Goal: Find specific page/section: Find specific page/section

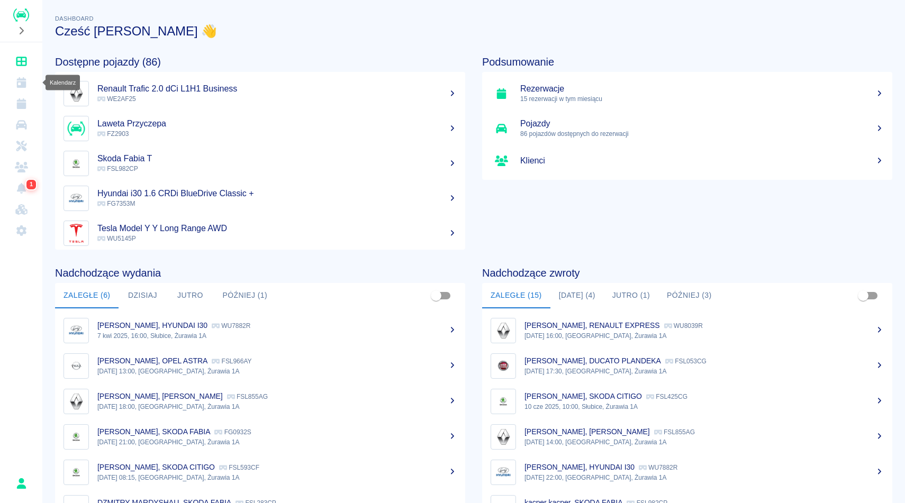
click at [26, 89] on link "Kalendarz" at bounding box center [21, 82] width 34 height 21
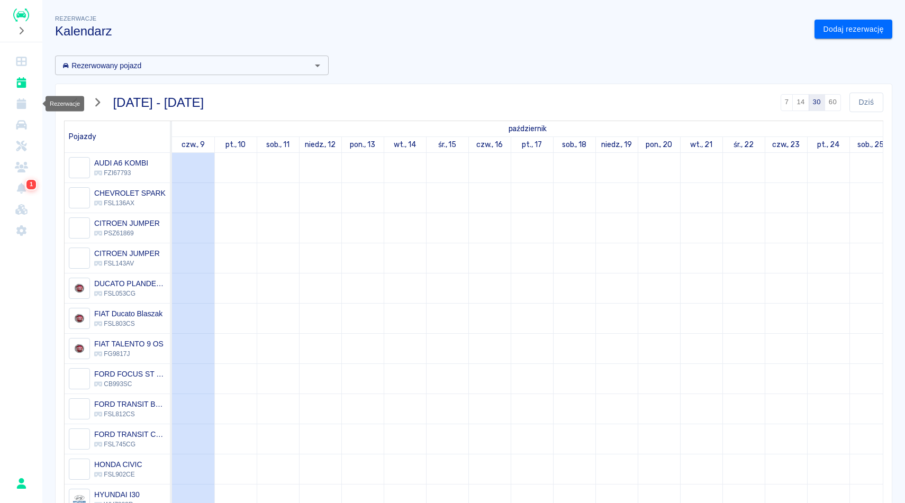
click at [28, 105] on link "Rezerwacje" at bounding box center [21, 103] width 34 height 21
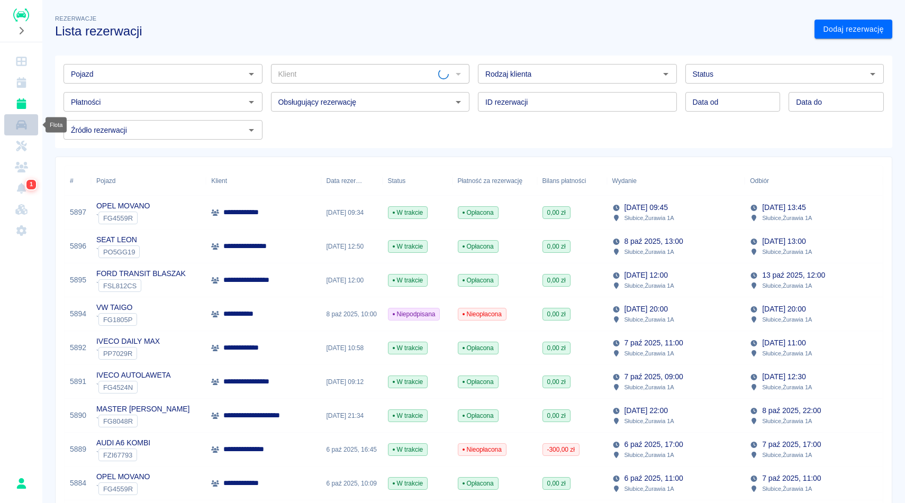
click at [26, 127] on icon "Flota" at bounding box center [21, 125] width 11 height 10
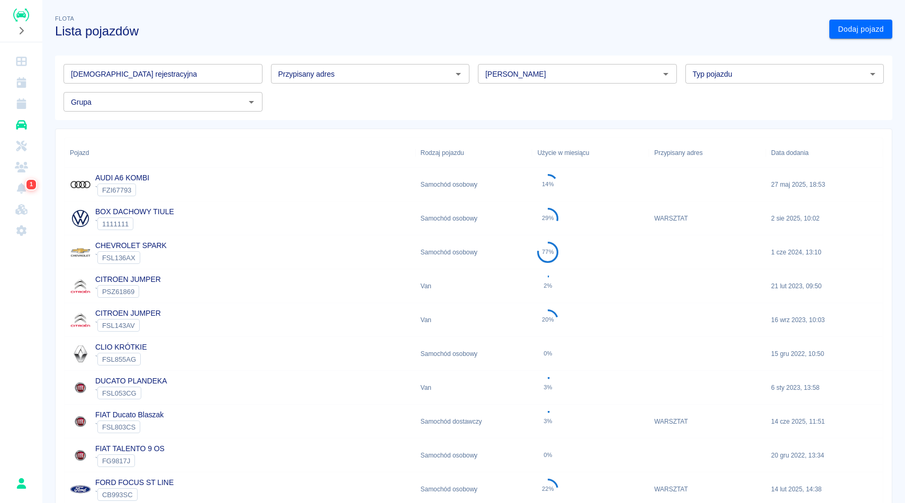
click at [512, 72] on input "[PERSON_NAME]" at bounding box center [568, 73] width 175 height 13
type input "t"
click at [508, 96] on li "Renault" at bounding box center [577, 96] width 199 height 17
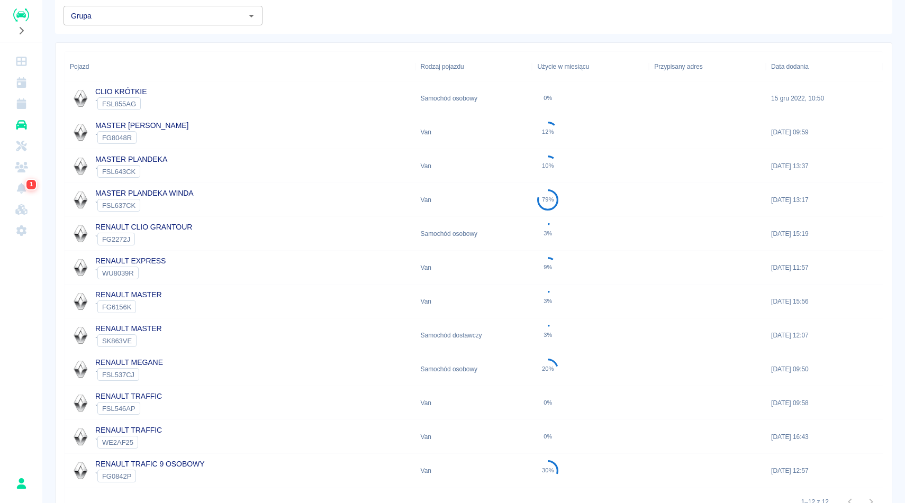
scroll to position [97, 0]
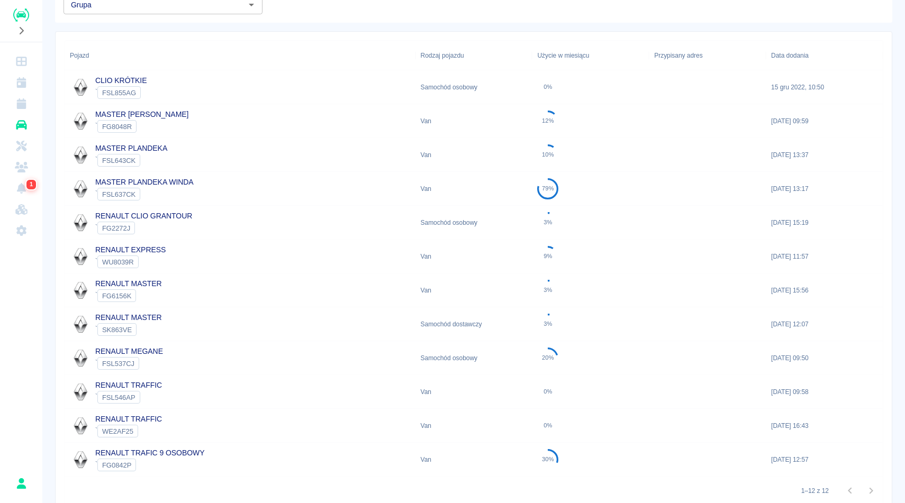
type input "Renault"
click at [199, 422] on div "RENAULT TRAFFIC ` WE2AF25" at bounding box center [240, 426] width 351 height 34
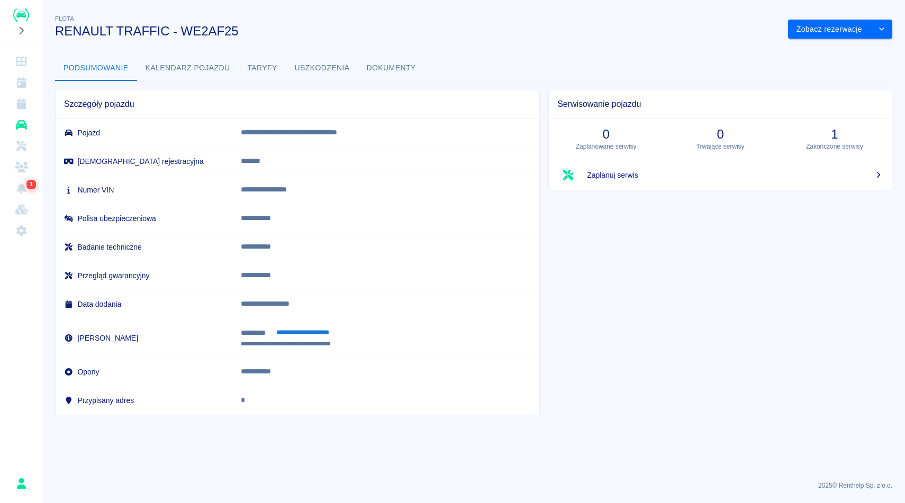
click at [399, 70] on button "Dokumenty" at bounding box center [391, 68] width 66 height 25
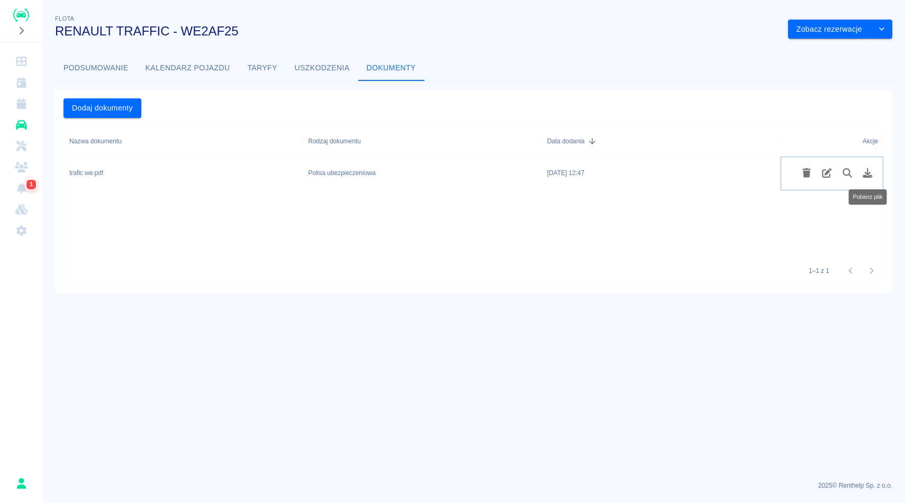
click at [870, 173] on icon "Pobierz plik" at bounding box center [868, 173] width 10 height 10
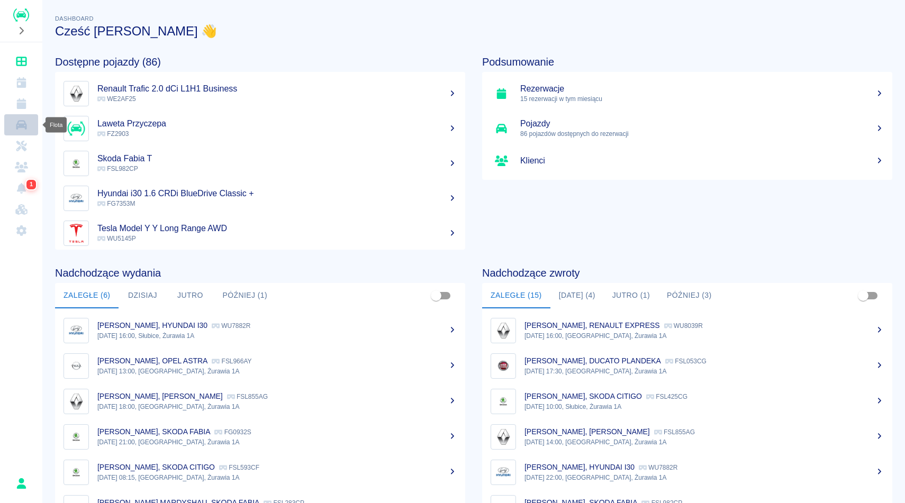
click at [25, 120] on icon "Flota" at bounding box center [21, 125] width 13 height 11
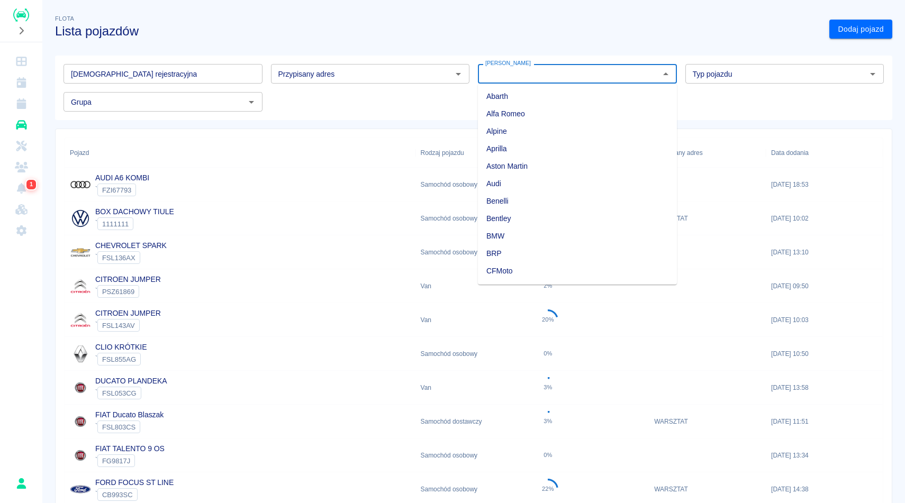
click at [508, 76] on input "[PERSON_NAME]" at bounding box center [568, 73] width 175 height 13
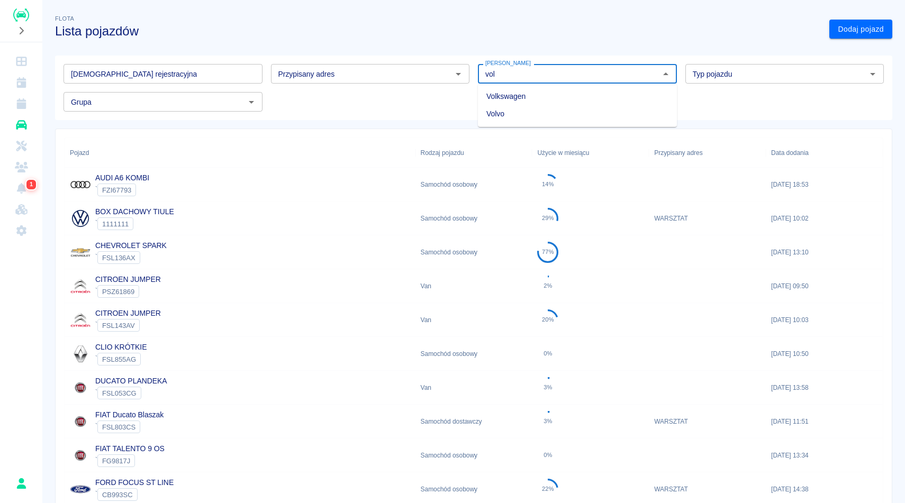
click at [520, 100] on li "Volkswagen" at bounding box center [577, 96] width 199 height 17
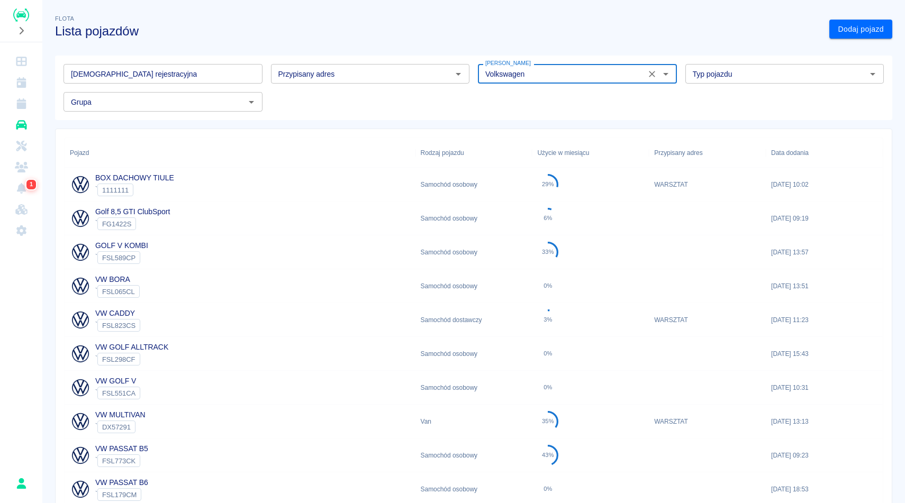
scroll to position [381, 0]
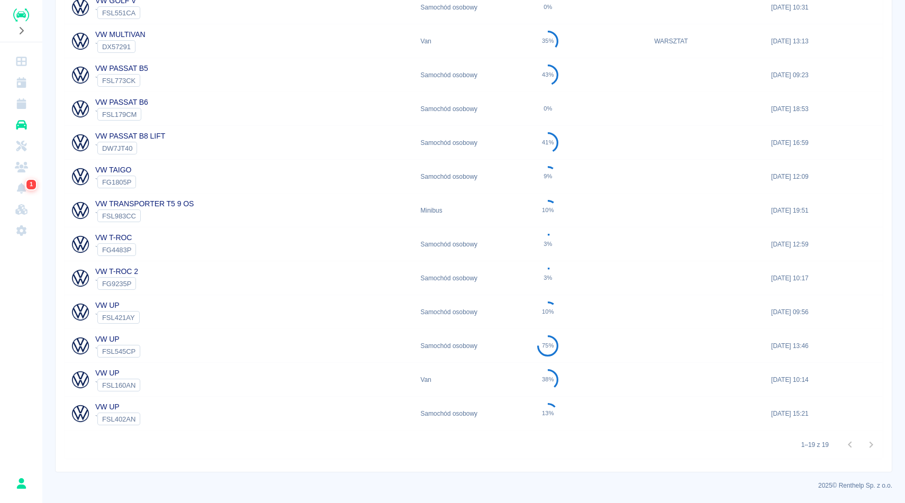
type input "Volkswagen"
click at [256, 252] on div "VW T-ROC ` FG4483P" at bounding box center [240, 245] width 351 height 34
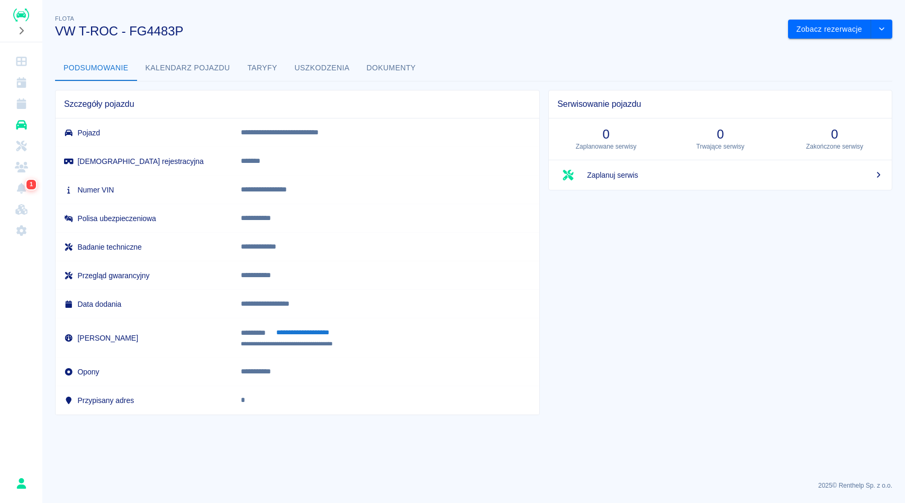
click at [296, 162] on p "*******" at bounding box center [368, 161] width 255 height 11
copy p "*******"
